Goal: Task Accomplishment & Management: Manage account settings

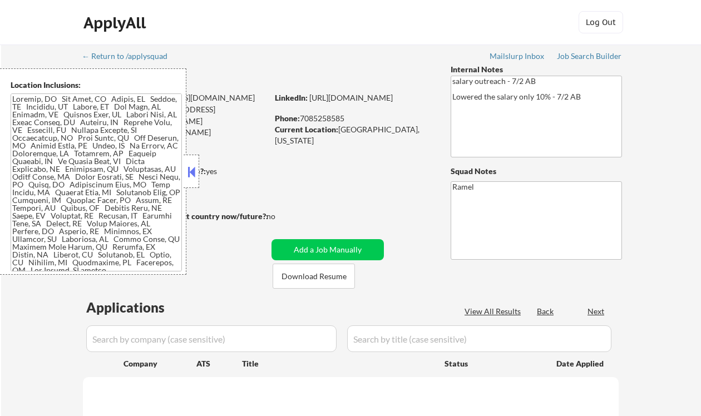
select select ""pending""
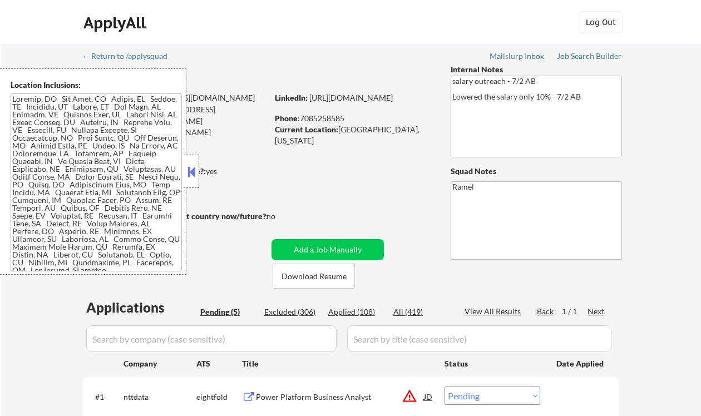
click at [46, 39] on div "ApplyAll Log Out" at bounding box center [350, 22] width 701 height 45
drag, startPoint x: 42, startPoint y: 316, endPoint x: 78, endPoint y: 141, distance: 178.4
click at [78, 141] on body "← Return to /applysquad Mailslurp Inbox Job Search Builder Robert Shepherd User…" at bounding box center [350, 208] width 701 height 416
click at [650, 191] on div "← Return to /applysquad Mailslurp Inbox Job Search Builder Robert Shepherd User…" at bounding box center [351, 343] width 700 height 596
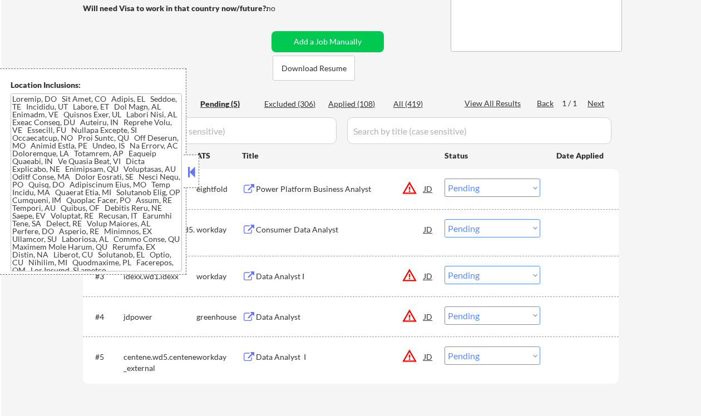
scroll to position [214, 0]
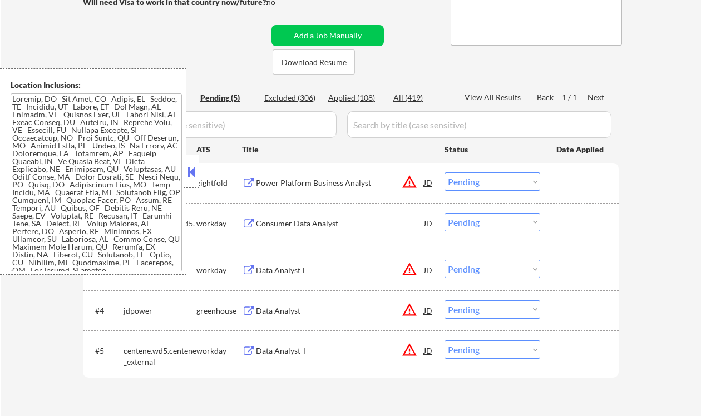
click at [197, 170] on button at bounding box center [191, 172] width 12 height 17
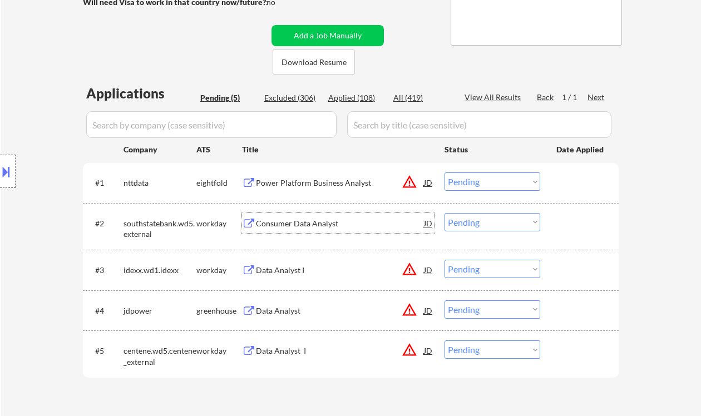
click at [335, 229] on div "Consumer Data Analyst" at bounding box center [340, 223] width 168 height 20
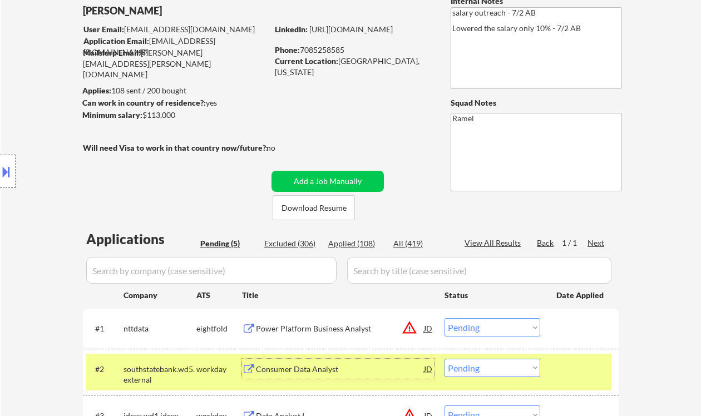
scroll to position [58, 0]
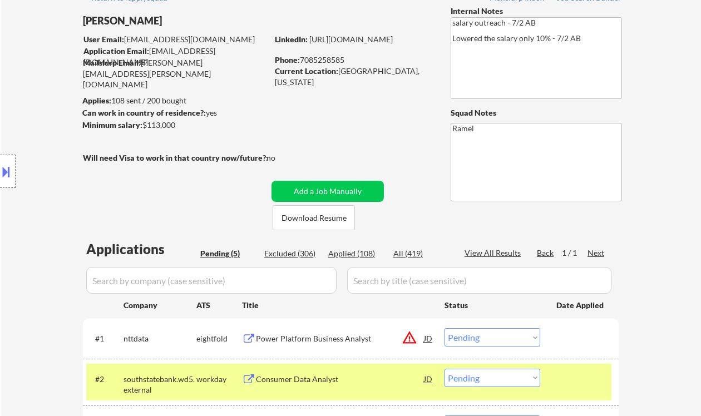
click at [330, 58] on div "Phone: 7085258585" at bounding box center [353, 60] width 157 height 11
copy div "7085258585"
click at [492, 381] on select "Choose an option... Pending Applied Excluded (Questions) Excluded (Expired) Exc…" at bounding box center [492, 378] width 96 height 18
click at [444, 369] on select "Choose an option... Pending Applied Excluded (Questions) Excluded (Expired) Exc…" at bounding box center [492, 378] width 96 height 18
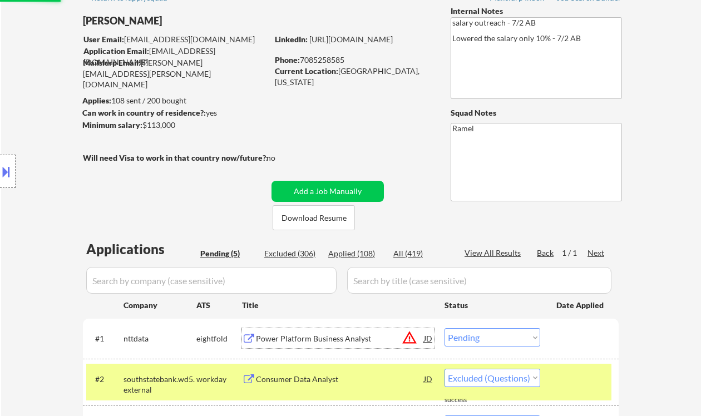
click at [308, 347] on div "Power Platform Business Analyst" at bounding box center [340, 338] width 168 height 20
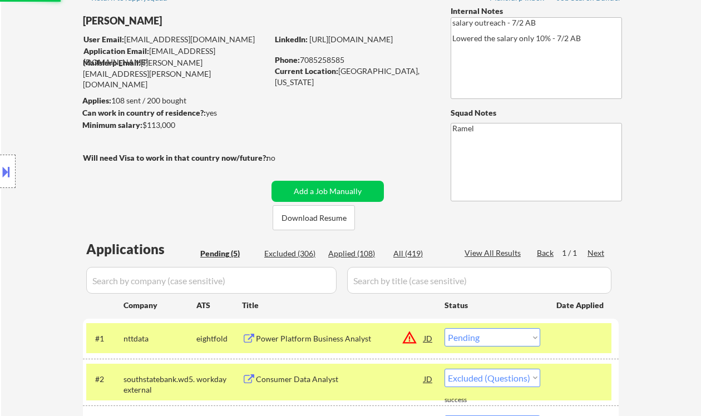
select select ""pending""
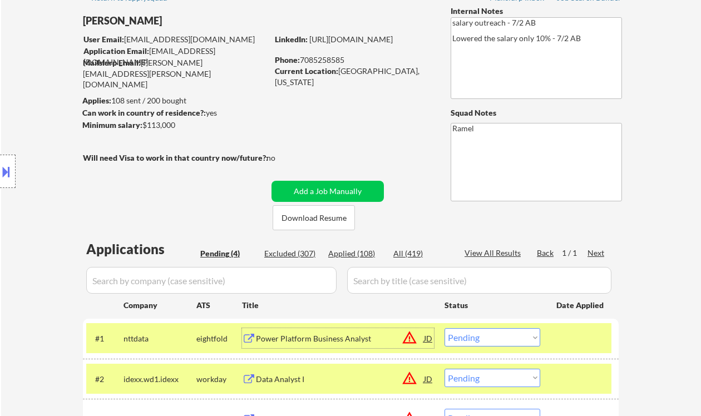
click at [502, 338] on select "Choose an option... Pending Applied Excluded (Questions) Excluded (Expired) Exc…" at bounding box center [492, 337] width 96 height 18
click at [444, 328] on select "Choose an option... Pending Applied Excluded (Questions) Excluded (Expired) Exc…" at bounding box center [492, 337] width 96 height 18
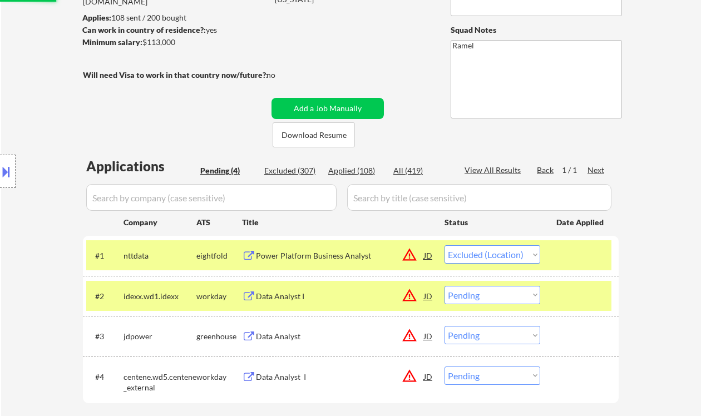
scroll to position [152, 0]
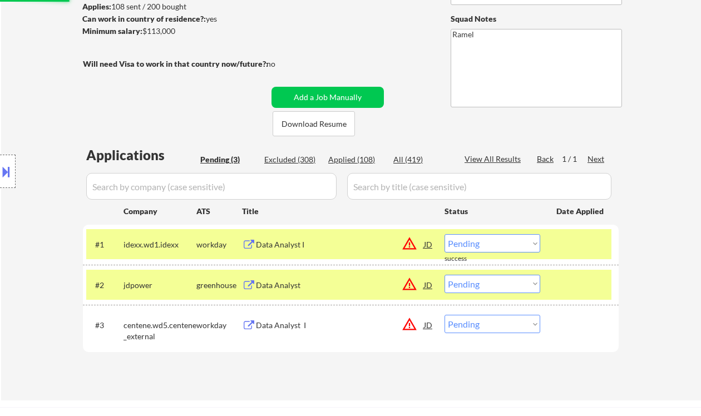
click at [328, 286] on div "Data Analyst" at bounding box center [340, 285] width 168 height 11
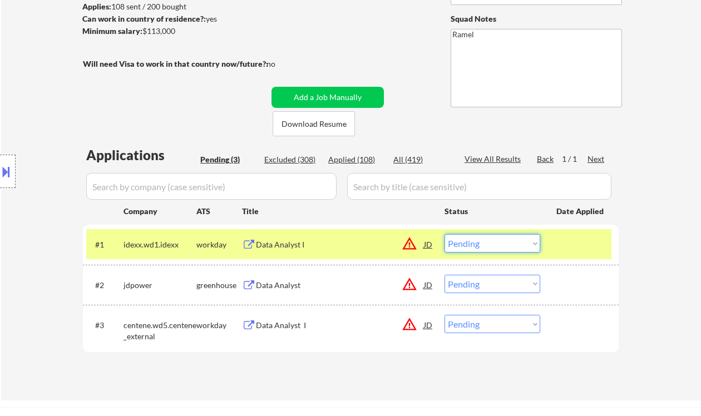
click at [473, 242] on select "Choose an option... Pending Applied Excluded (Questions) Excluded (Expired) Exc…" at bounding box center [492, 243] width 96 height 18
click at [444, 234] on select "Choose an option... Pending Applied Excluded (Questions) Excluded (Expired) Exc…" at bounding box center [492, 243] width 96 height 18
select select ""pending""
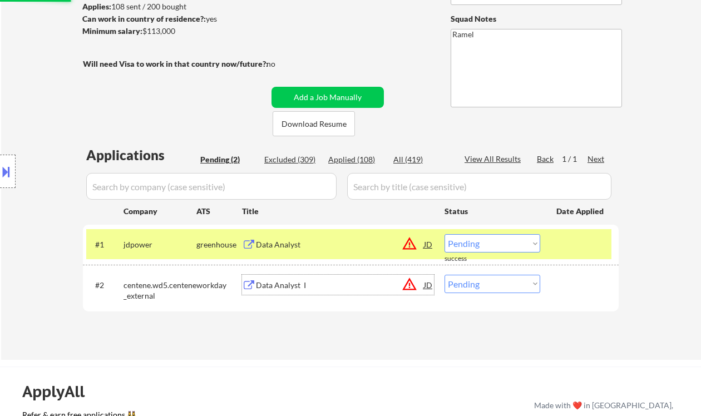
click at [290, 281] on div "Data Analyst I" at bounding box center [340, 285] width 168 height 11
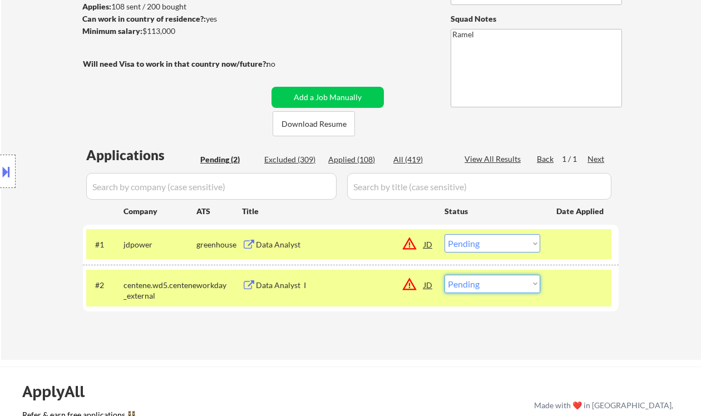
click at [503, 290] on select "Choose an option... Pending Applied Excluded (Questions) Excluded (Expired) Exc…" at bounding box center [492, 284] width 96 height 18
select select ""excluded__location_""
click at [444, 275] on select "Choose an option... Pending Applied Excluded (Questions) Excluded (Expired) Exc…" at bounding box center [492, 284] width 96 height 18
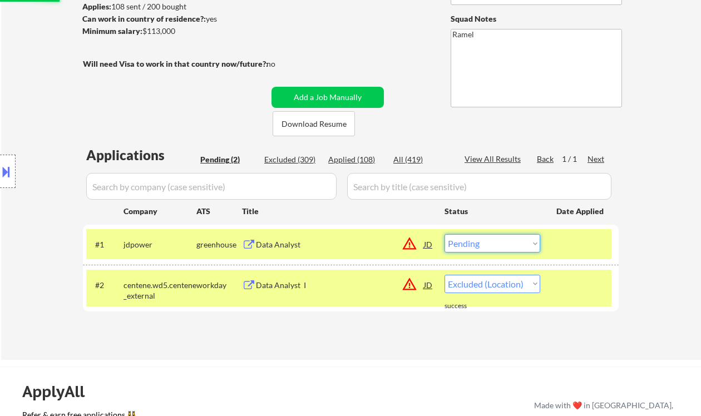
click at [495, 245] on select "Choose an option... Pending Applied Excluded (Questions) Excluded (Expired) Exc…" at bounding box center [492, 243] width 96 height 18
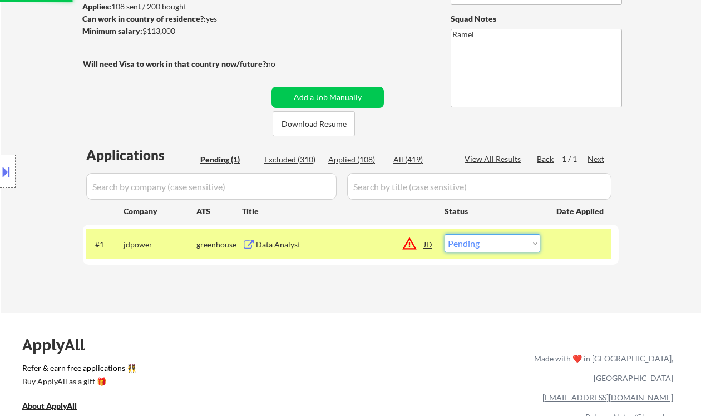
select select ""excluded__location_""
click at [444, 234] on select "Choose an option... Pending Applied Excluded (Questions) Excluded (Expired) Exc…" at bounding box center [492, 243] width 96 height 18
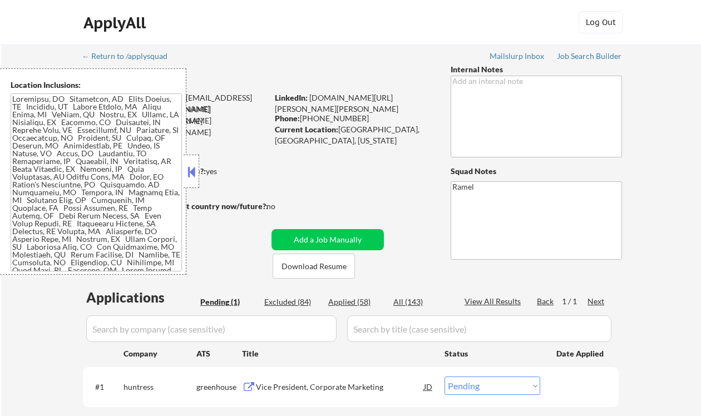
click at [192, 169] on button at bounding box center [191, 172] width 12 height 17
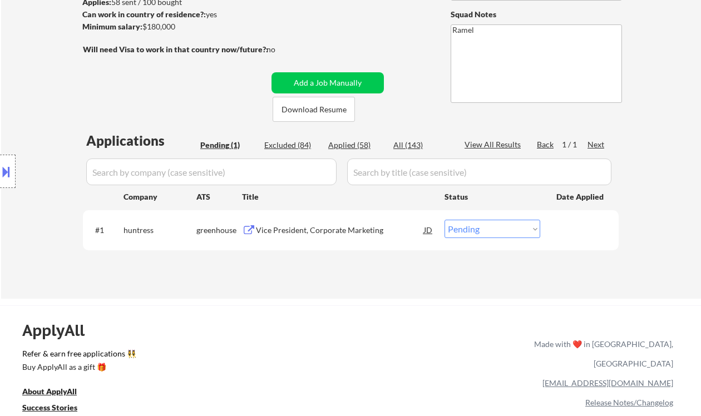
scroll to position [154, 0]
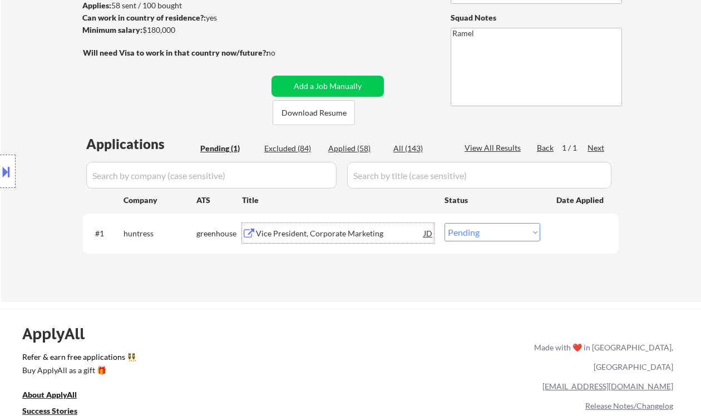
click at [286, 235] on div "Vice President, Corporate Marketing" at bounding box center [340, 233] width 168 height 11
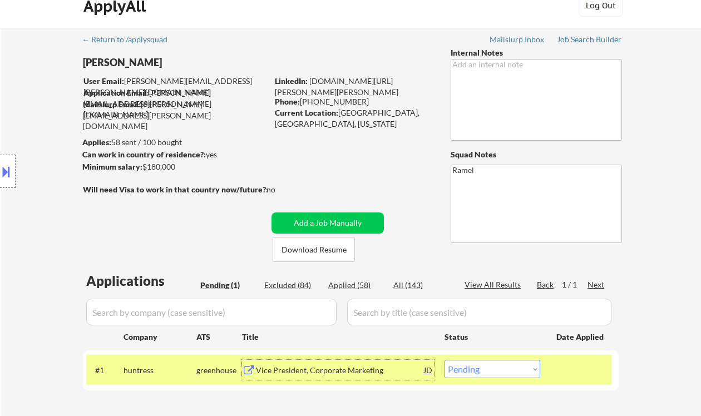
scroll to position [12, 0]
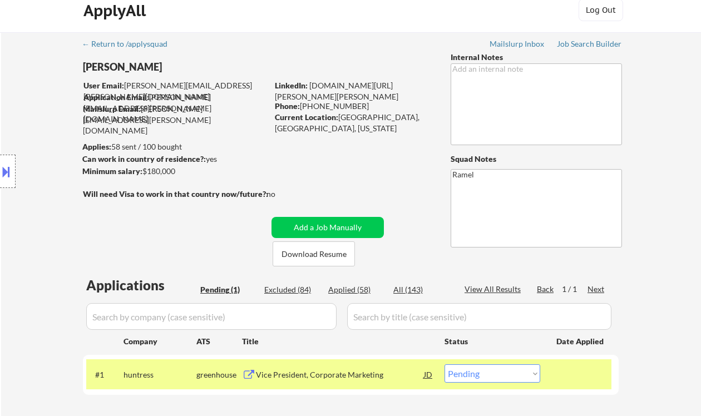
click at [384, 86] on link "Www.linkedin.com/in/celso-j-puente-2670178" at bounding box center [337, 91] width 124 height 21
click at [482, 374] on select "Choose an option... Pending Applied Excluded (Questions) Excluded (Expired) Exc…" at bounding box center [492, 373] width 96 height 18
select select ""applied""
click at [444, 364] on select "Choose an option... Pending Applied Excluded (Questions) Excluded (Expired) Exc…" at bounding box center [492, 373] width 96 height 18
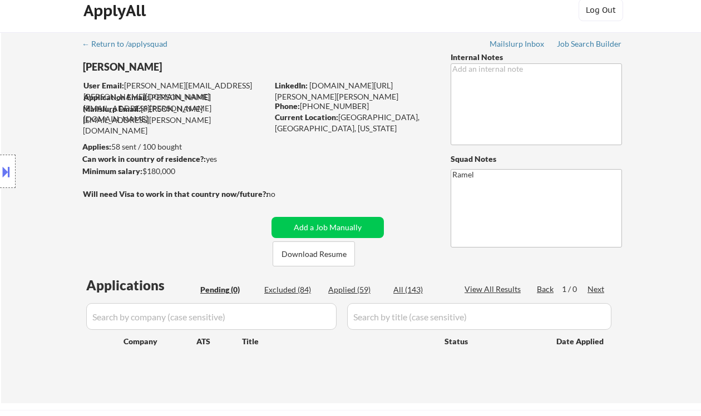
click at [28, 37] on div "← Return to /applysquad Mailslurp Inbox Job Search Builder Celso Puente User Em…" at bounding box center [351, 217] width 700 height 371
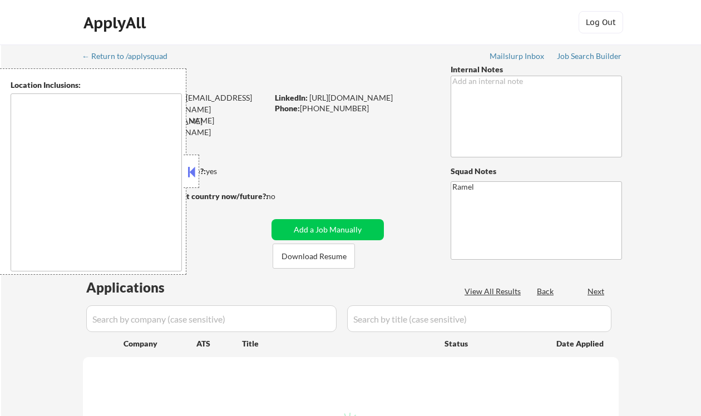
type textarea "[GEOGRAPHIC_DATA], [GEOGRAPHIC_DATA] [GEOGRAPHIC_DATA], [GEOGRAPHIC_DATA] [GEOG…"
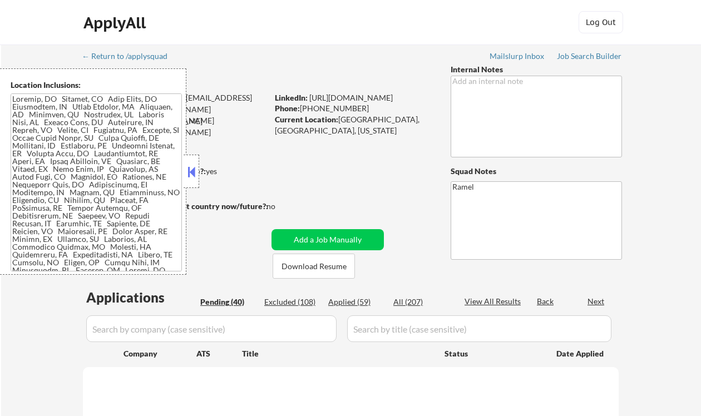
select select ""pending""
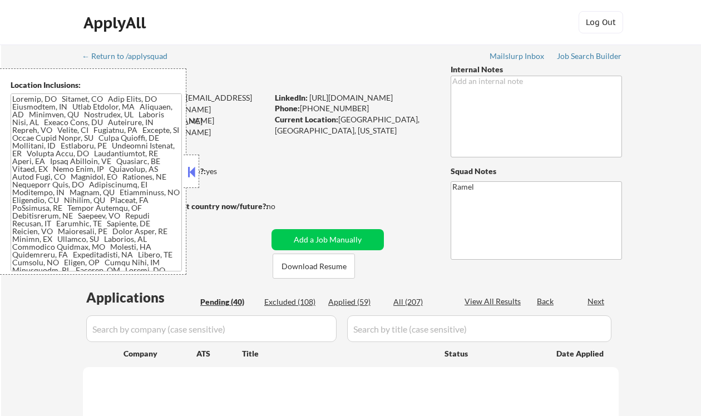
select select ""pending""
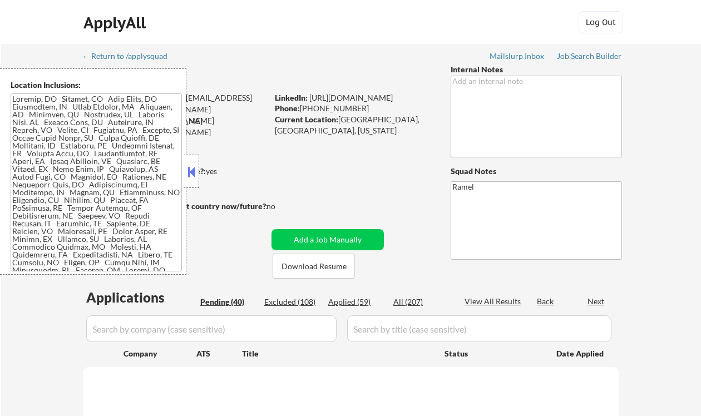
select select ""pending""
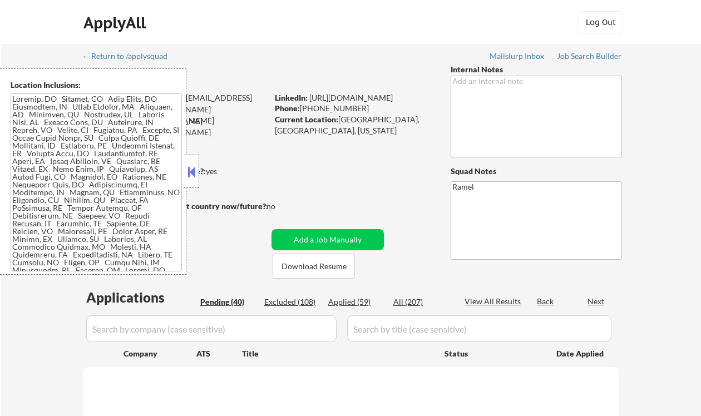
select select ""pending""
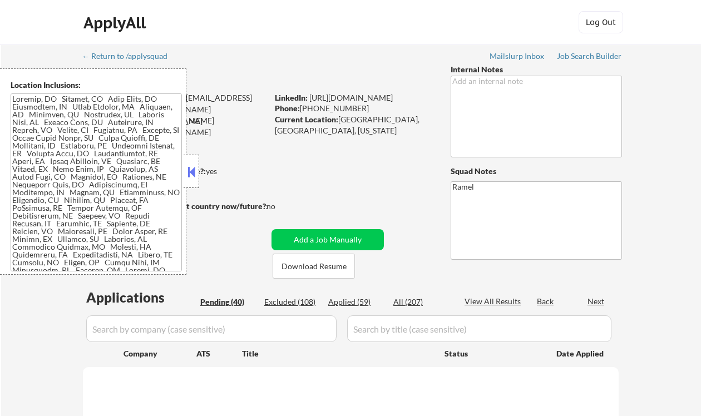
select select ""pending""
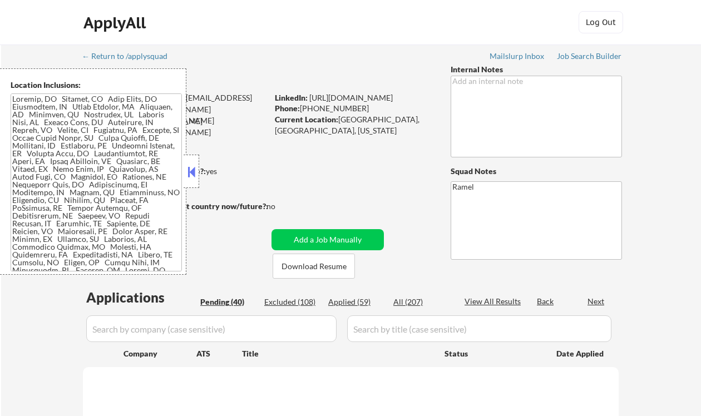
select select ""pending""
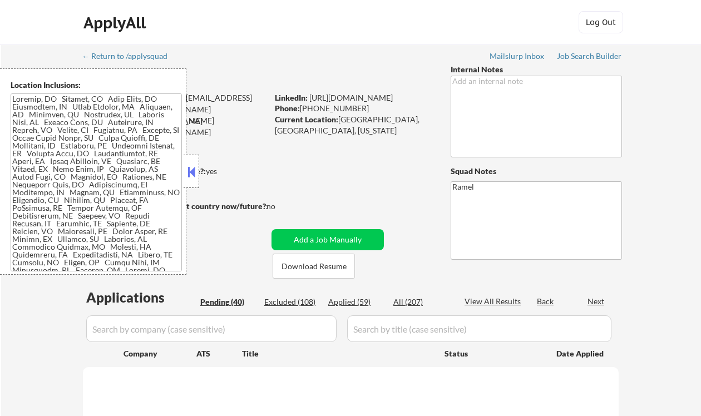
select select ""pending""
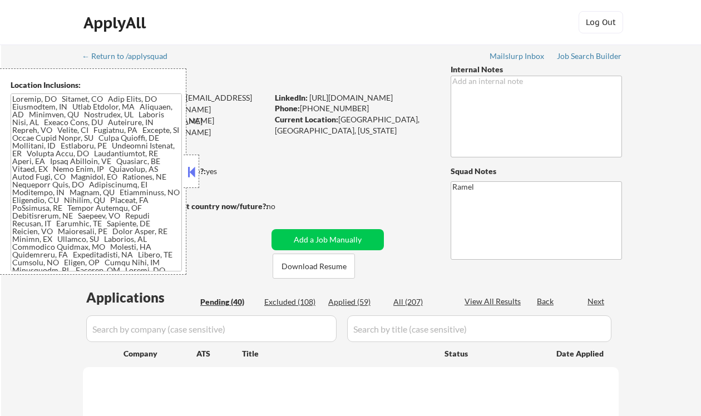
select select ""pending""
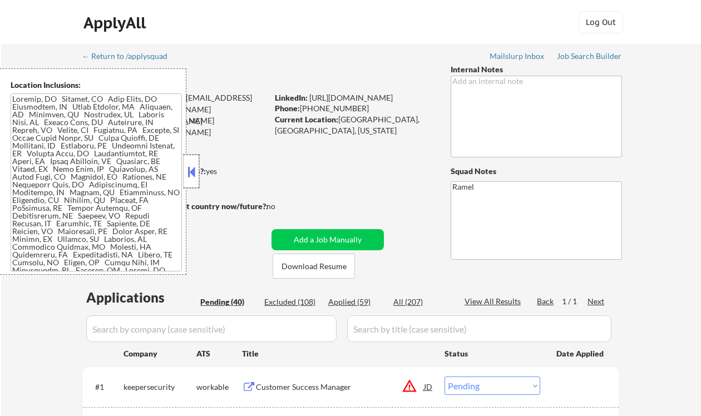
click at [195, 161] on div at bounding box center [192, 171] width 16 height 33
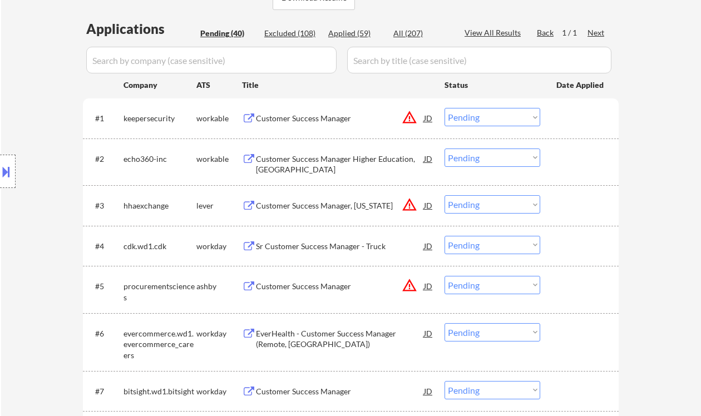
scroll to position [276, 0]
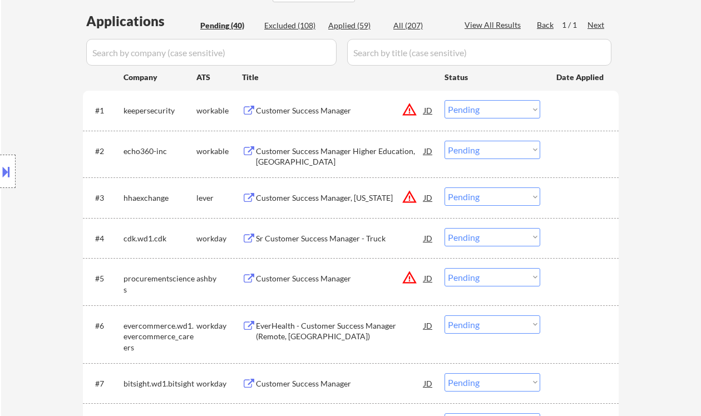
click at [9, 244] on div "Location Inclusions:" at bounding box center [99, 171] width 199 height 206
click at [315, 161] on div "Customer Success Manager Higher Education, [GEOGRAPHIC_DATA]" at bounding box center [340, 157] width 168 height 22
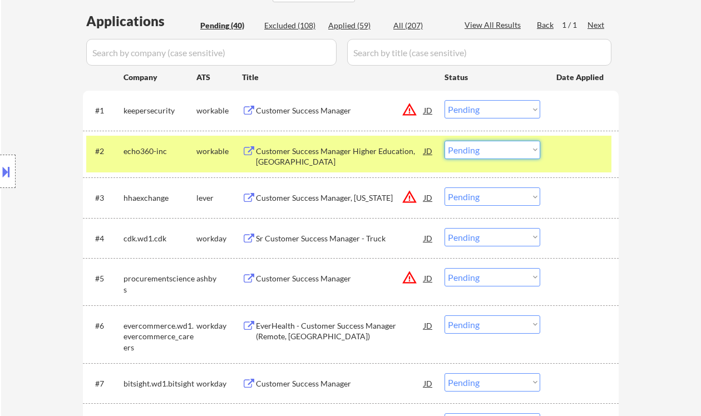
click at [478, 141] on select "Choose an option... Pending Applied Excluded (Questions) Excluded (Expired) Exc…" at bounding box center [492, 150] width 96 height 18
click at [444, 141] on select "Choose an option... Pending Applied Excluded (Questions) Excluded (Expired) Exc…" at bounding box center [492, 150] width 96 height 18
select select ""pending""
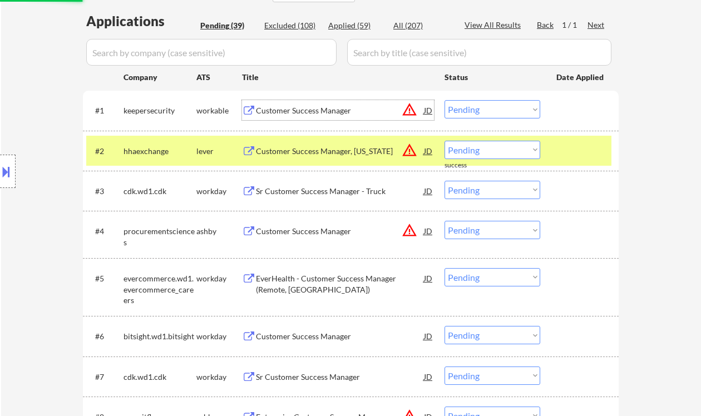
click at [319, 113] on div "Customer Success Manager" at bounding box center [340, 110] width 168 height 11
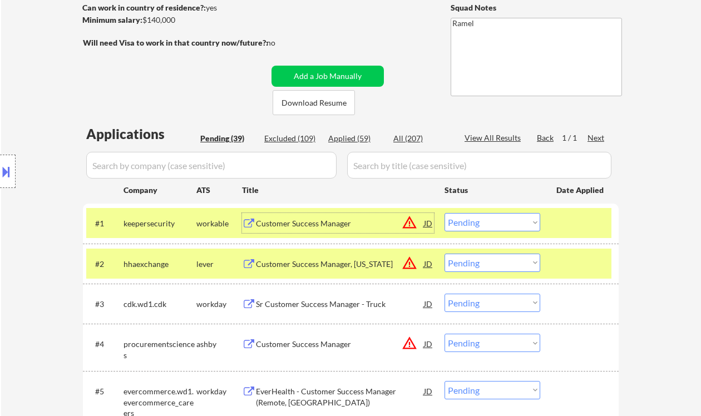
scroll to position [165, 0]
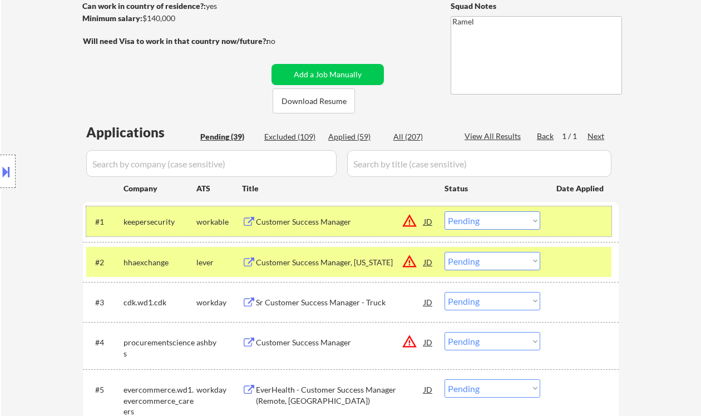
click at [512, 210] on div "#1 keepersecurity workable Customer Success Manager JD warning_amber Choose an …" at bounding box center [348, 221] width 525 height 30
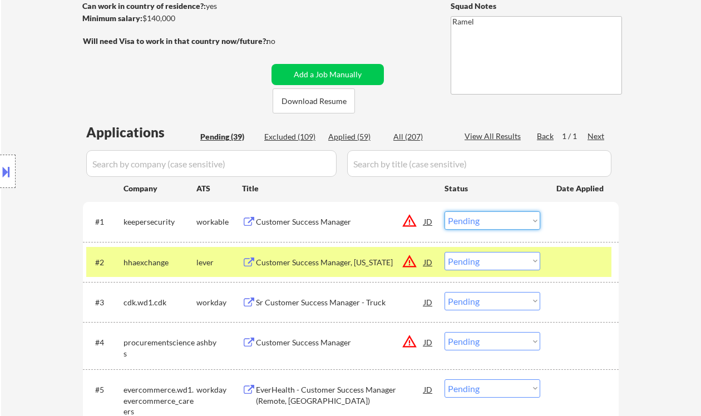
click at [511, 221] on select "Choose an option... Pending Applied Excluded (Questions) Excluded (Expired) Exc…" at bounding box center [492, 220] width 96 height 18
click at [444, 211] on select "Choose an option... Pending Applied Excluded (Questions) Excluded (Expired) Exc…" at bounding box center [492, 220] width 96 height 18
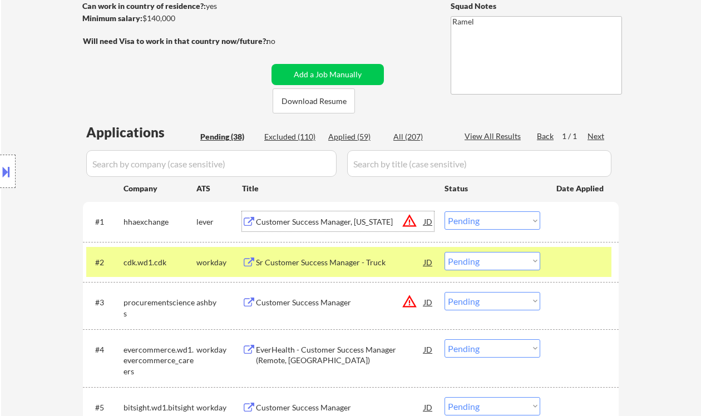
click at [339, 228] on div "Customer Success Manager, [US_STATE]" at bounding box center [340, 221] width 168 height 20
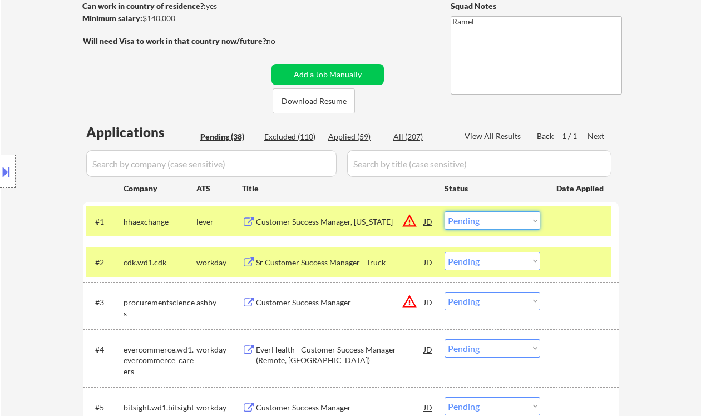
click at [483, 217] on select "Choose an option... Pending Applied Excluded (Questions) Excluded (Expired) Exc…" at bounding box center [492, 220] width 96 height 18
click at [444, 211] on select "Choose an option... Pending Applied Excluded (Questions) Excluded (Expired) Exc…" at bounding box center [492, 220] width 96 height 18
select select ""pending""
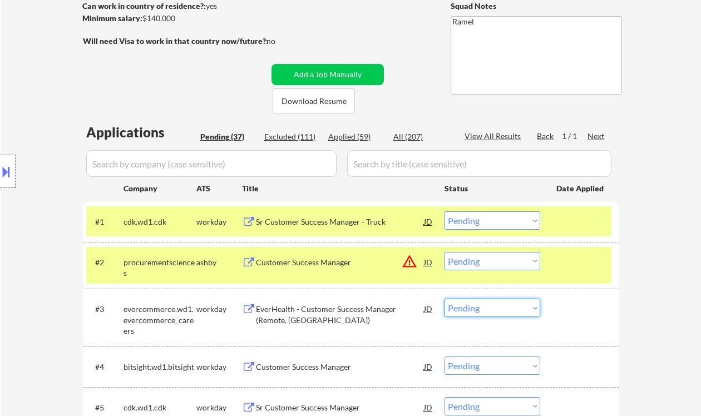
drag, startPoint x: 518, startPoint y: 302, endPoint x: 489, endPoint y: 348, distance: 54.5
click at [511, 260] on select "Choose an option... Pending Applied Excluded (Questions) Excluded (Expired) Exc…" at bounding box center [492, 261] width 96 height 18
click at [444, 252] on select "Choose an option... Pending Applied Excluded (Questions) Excluded (Expired) Exc…" at bounding box center [492, 261] width 96 height 18
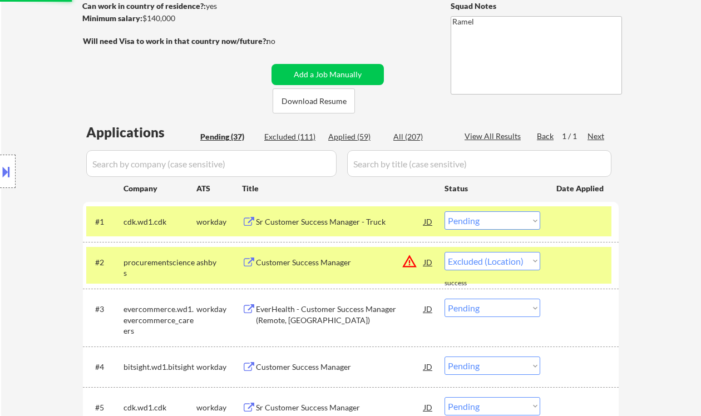
select select ""pending""
